Goal: Task Accomplishment & Management: Manage account settings

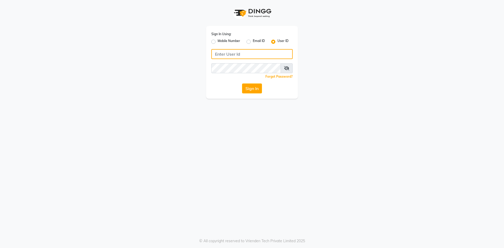
click at [254, 49] on input "Username" at bounding box center [251, 54] width 81 height 10
type input "onespa"
click at [247, 86] on button "Sign In" at bounding box center [252, 88] width 20 height 10
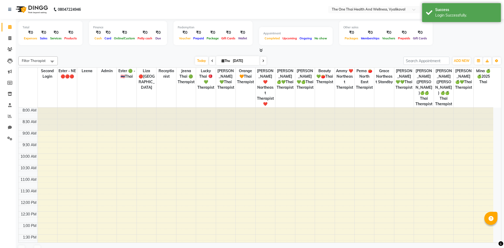
select select "en"
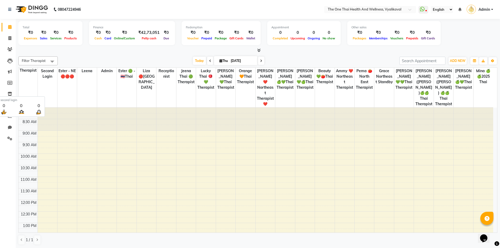
click at [47, 86] on th "second login" at bounding box center [48, 88] width 20 height 40
